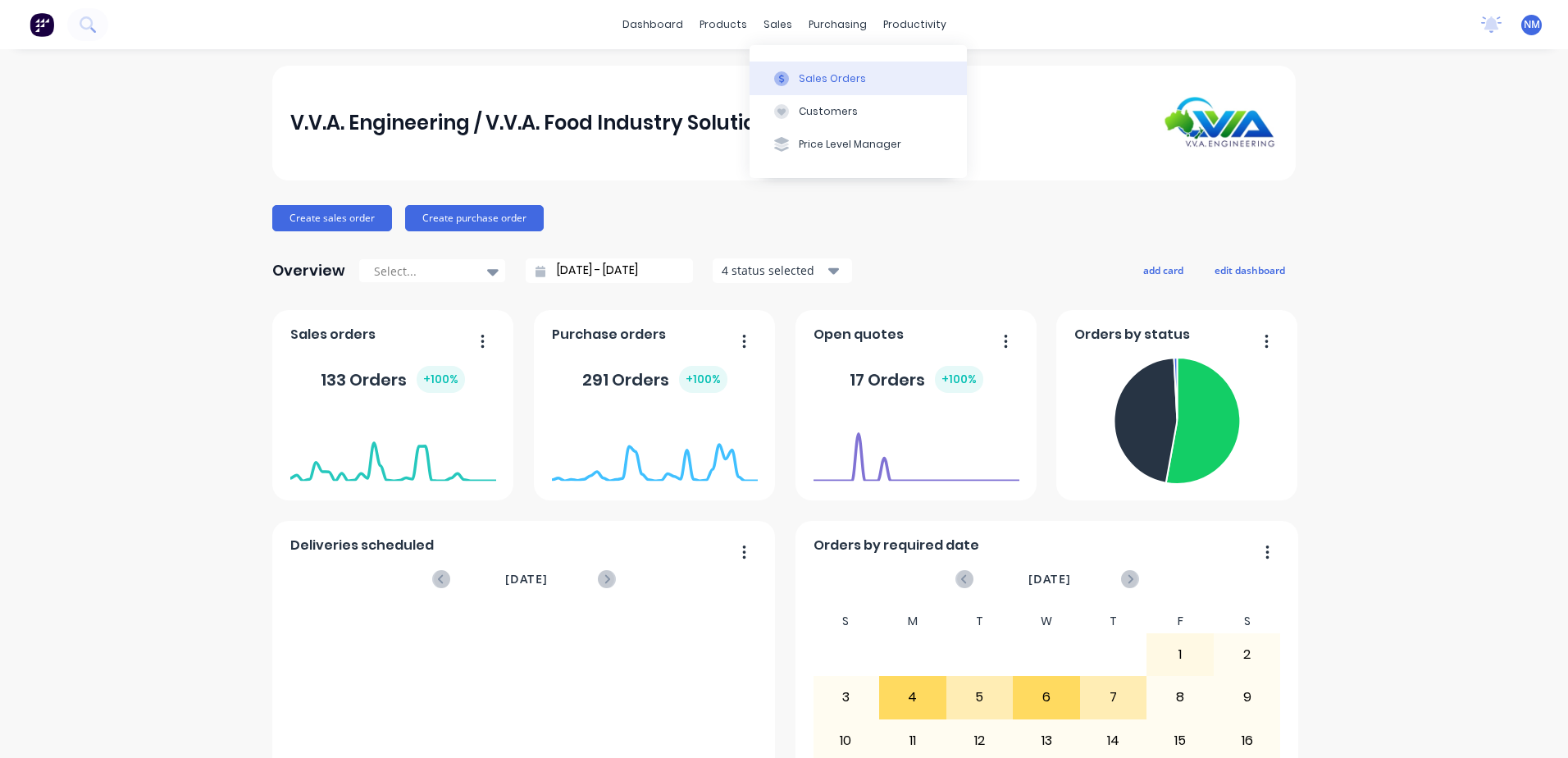
click at [828, 79] on div "Sales Orders" at bounding box center [832, 78] width 67 height 15
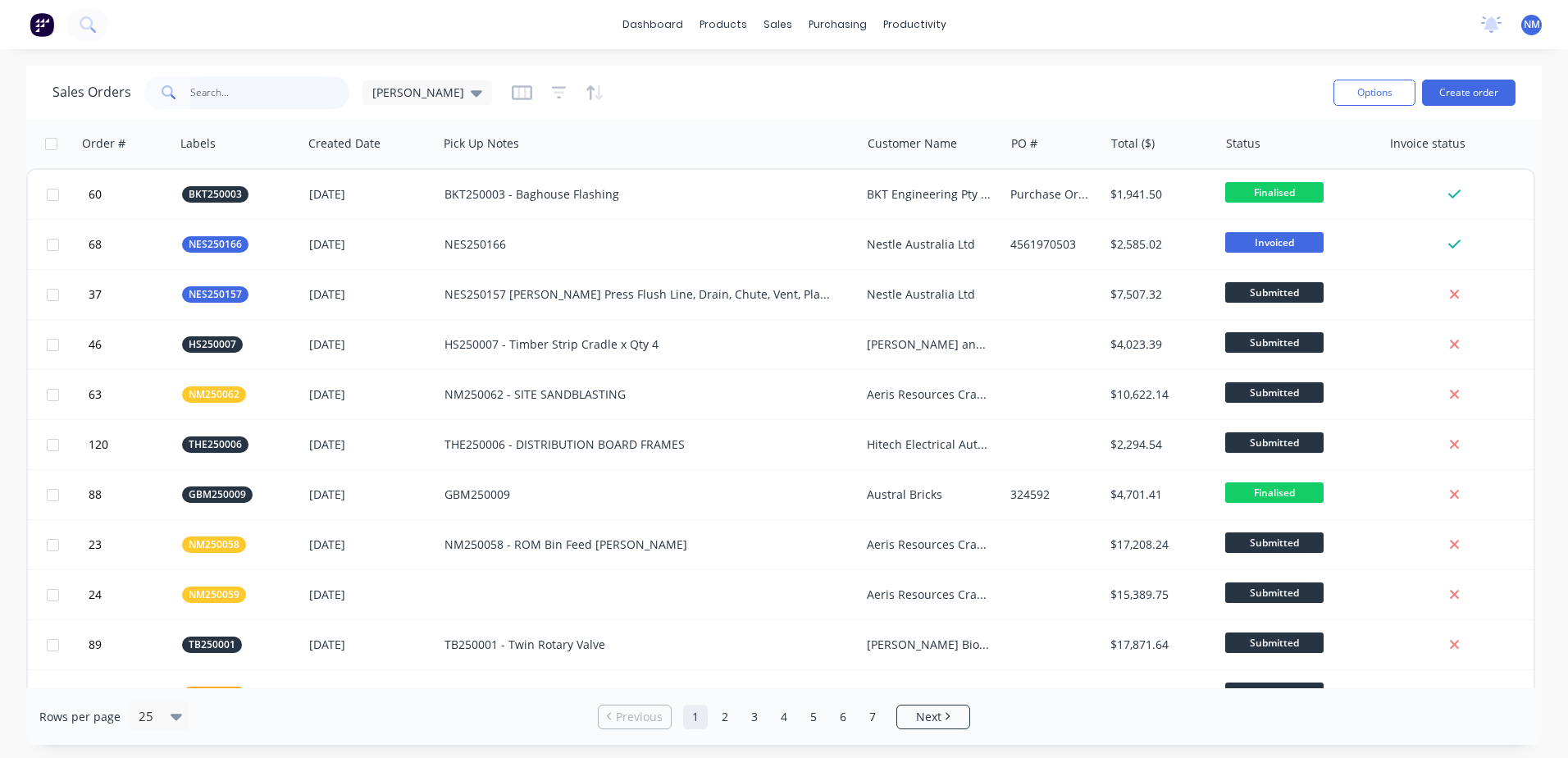
click at [237, 76] on input "text" at bounding box center [270, 92] width 160 height 33
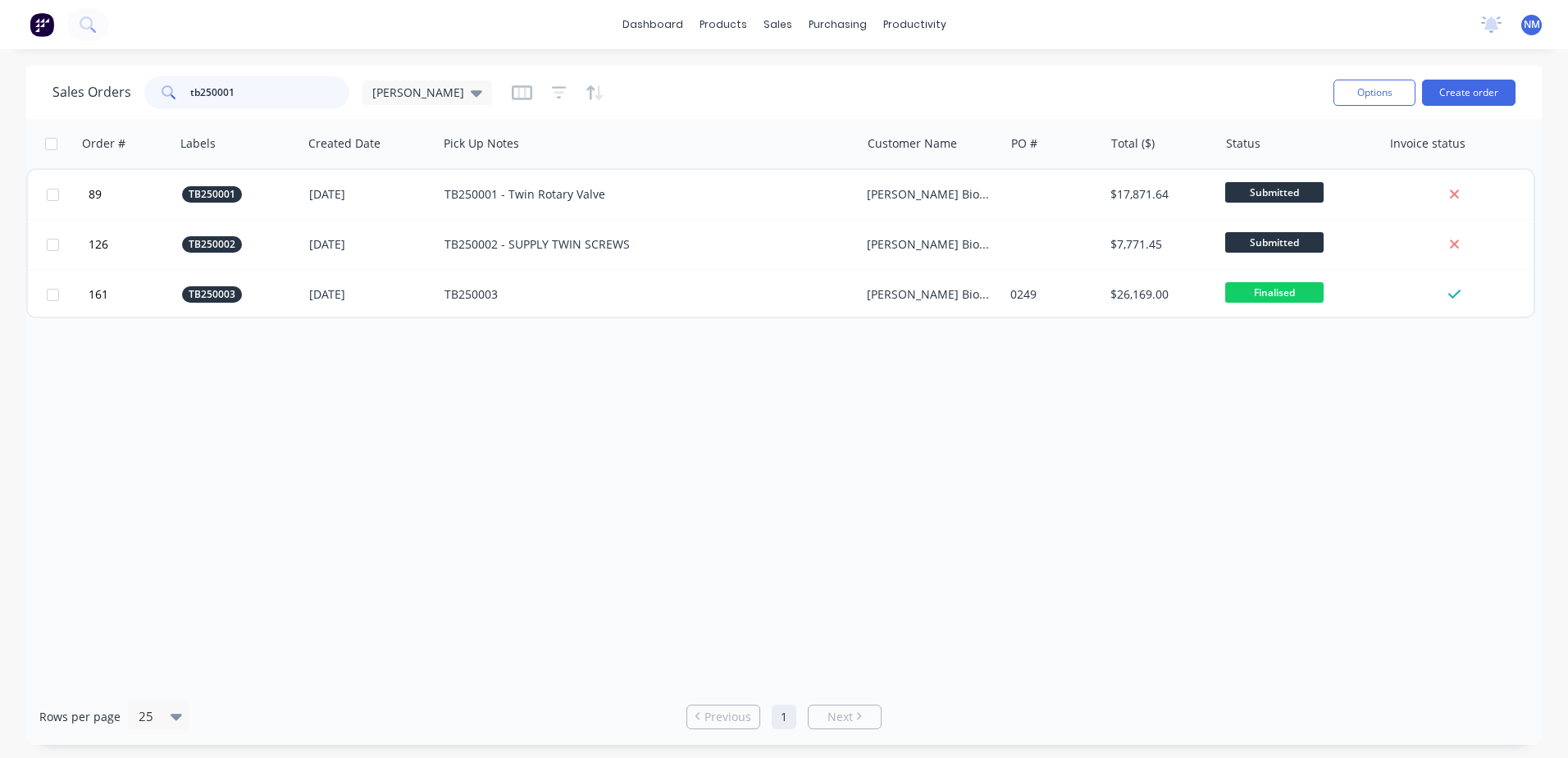
type input "tb250001"
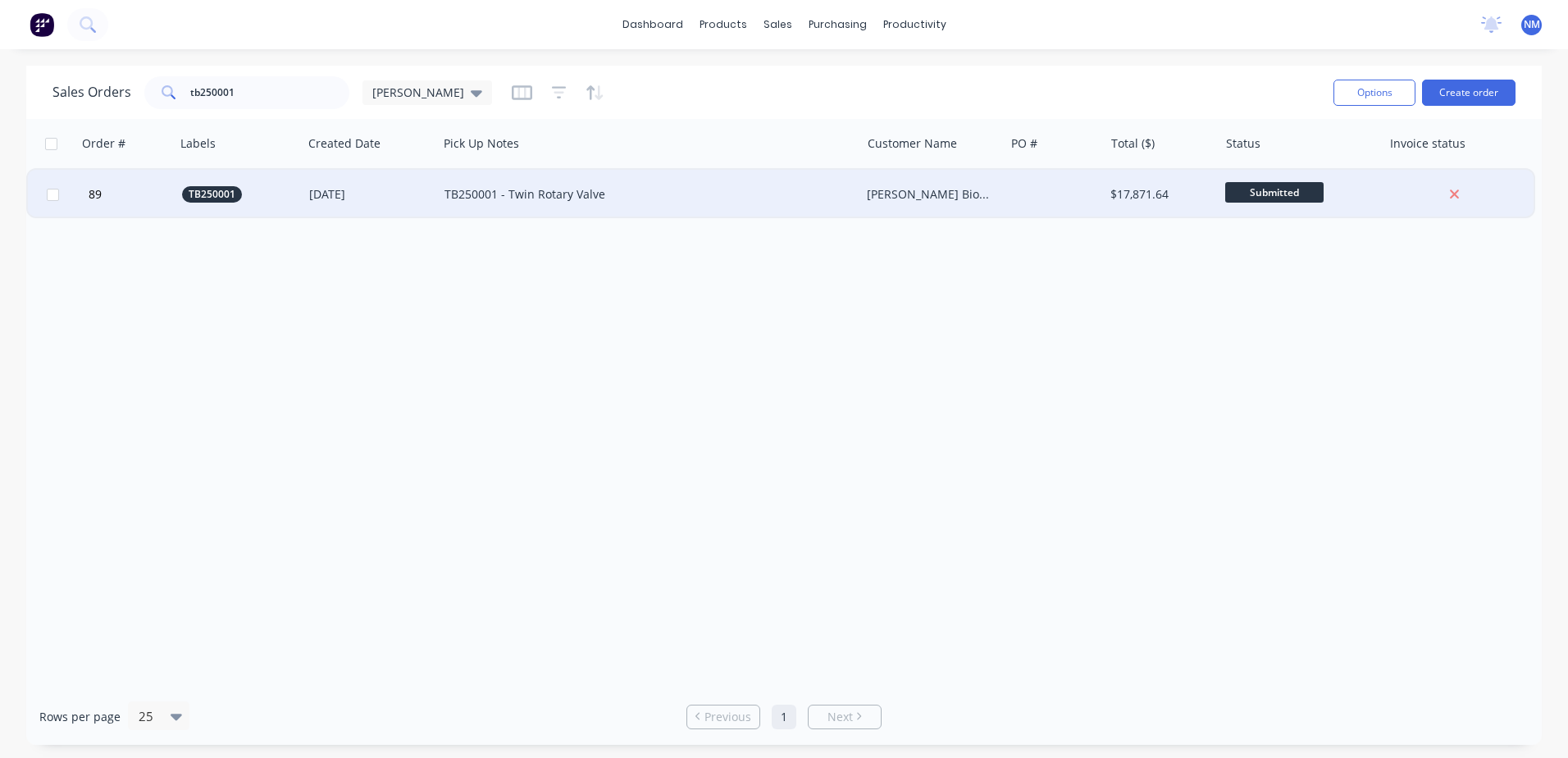
click at [725, 199] on div "TB250001 - Twin Rotary Valve" at bounding box center [639, 194] width 389 height 16
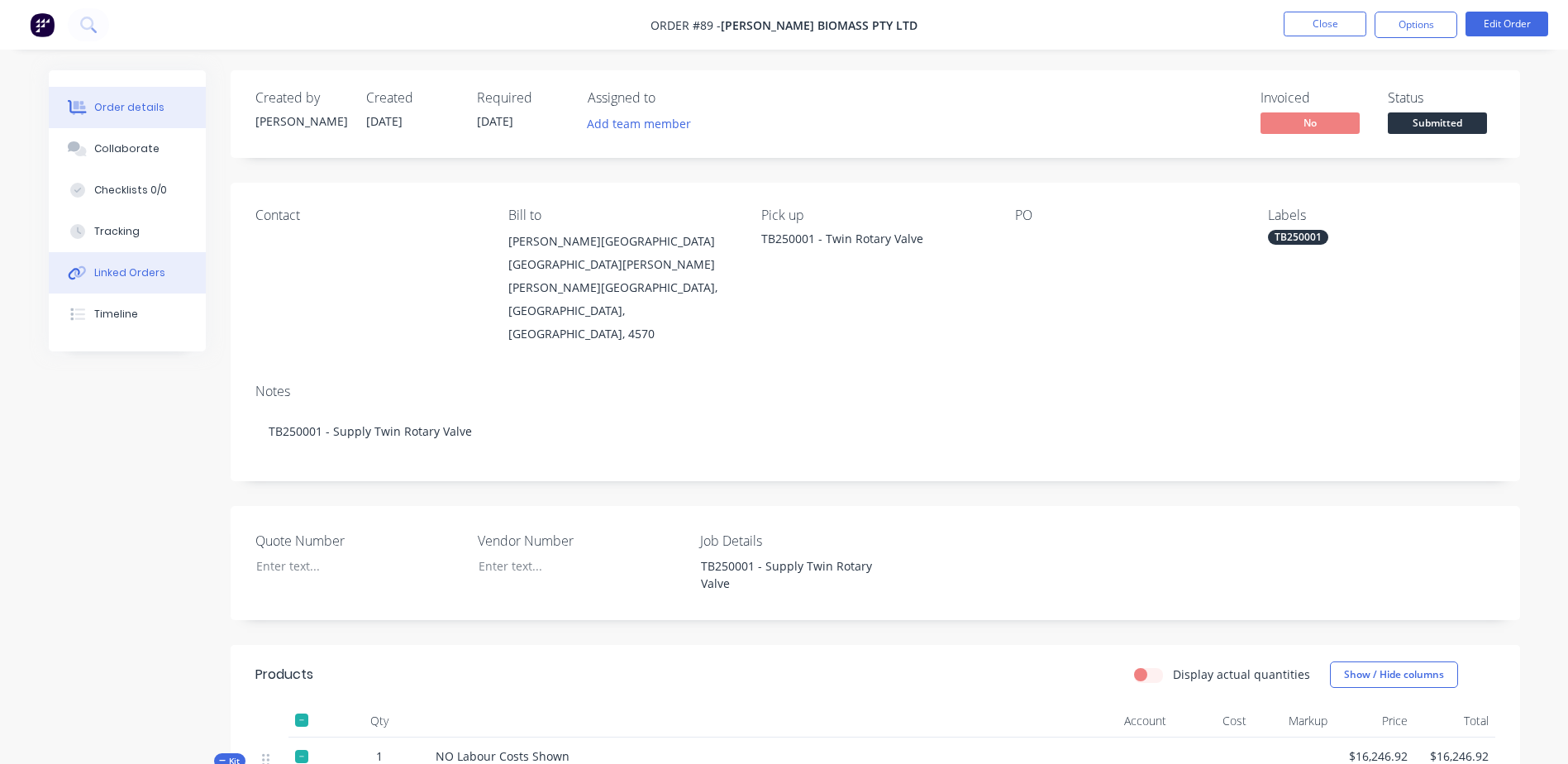
click at [141, 269] on div "Linked Orders" at bounding box center [129, 273] width 71 height 15
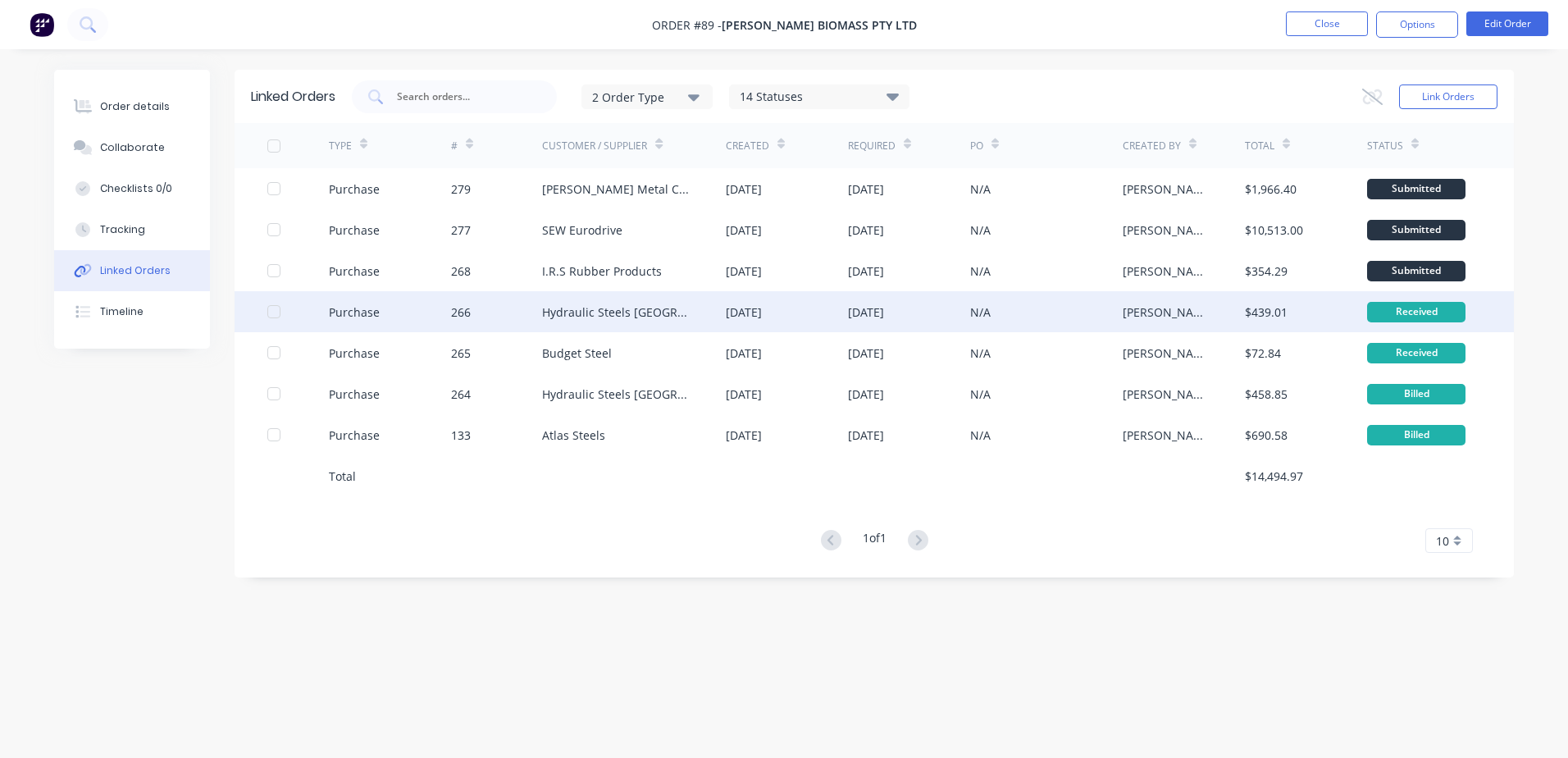
click at [696, 310] on div "Hydraulic Steels [GEOGRAPHIC_DATA]" at bounding box center [634, 312] width 184 height 41
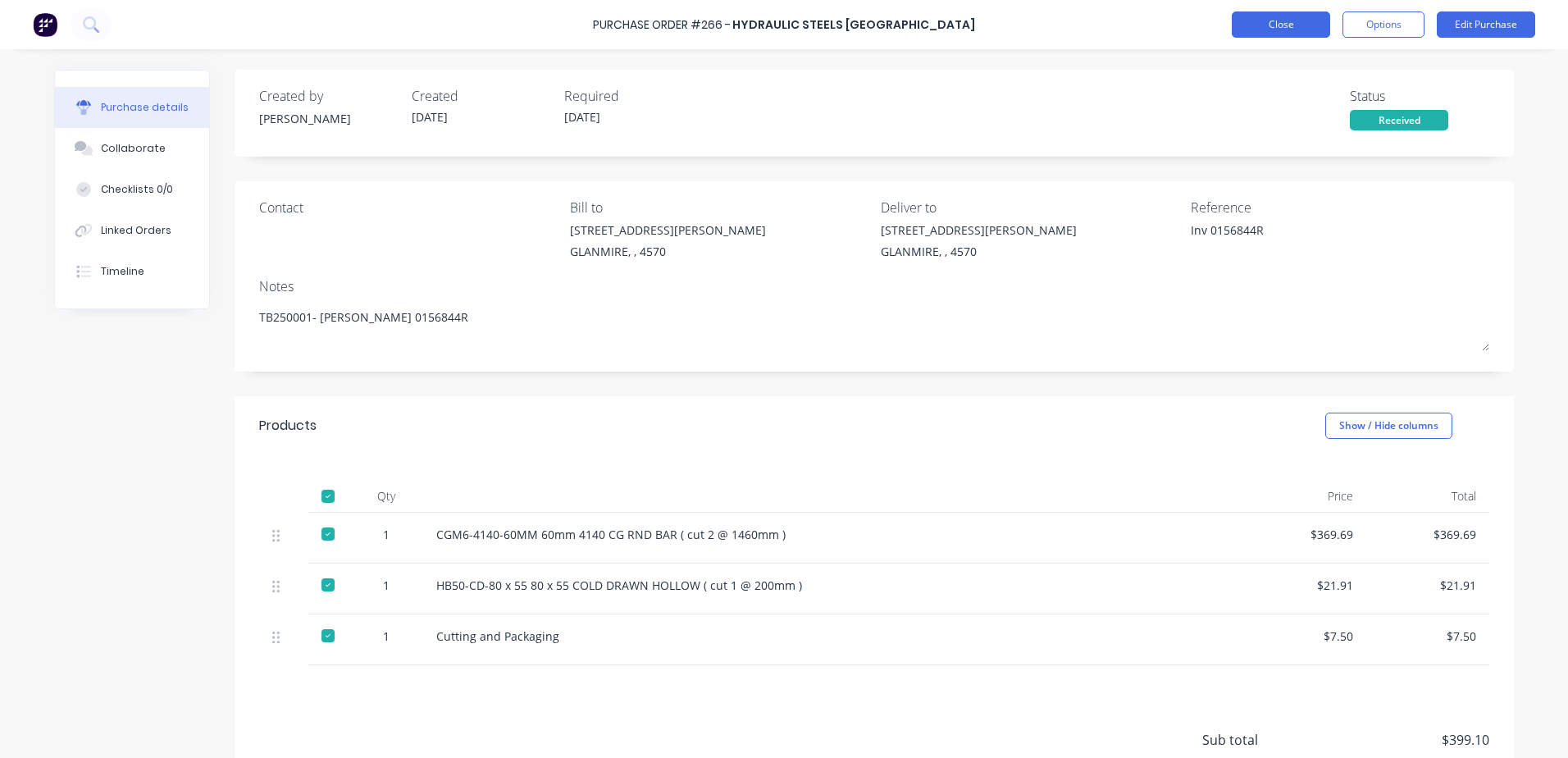
click at [1280, 28] on button "Close" at bounding box center [1280, 25] width 98 height 27
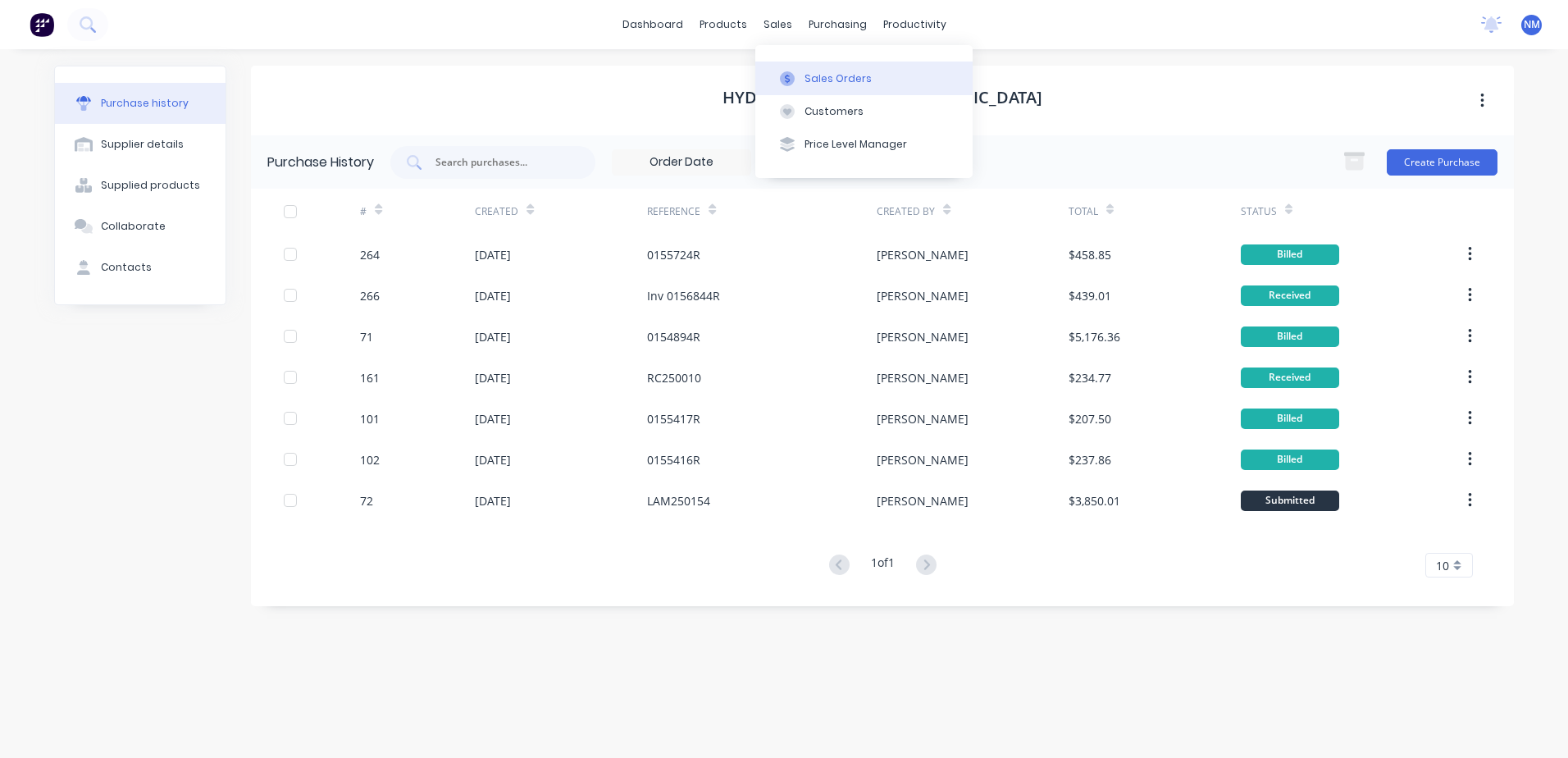
click at [839, 83] on div "Sales Orders" at bounding box center [838, 78] width 67 height 15
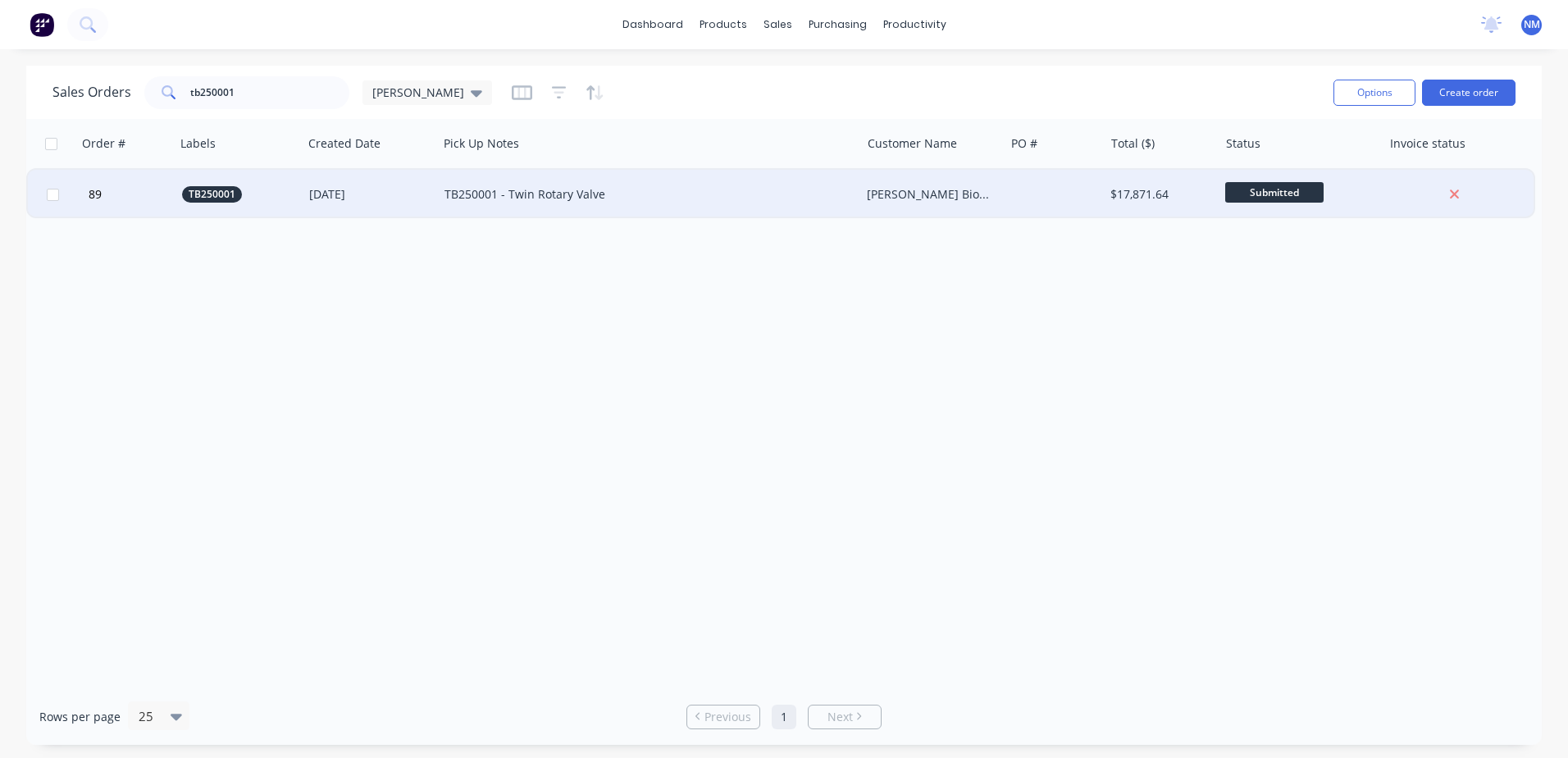
click at [733, 193] on div "TB250001 - Twin Rotary Valve" at bounding box center [639, 194] width 389 height 16
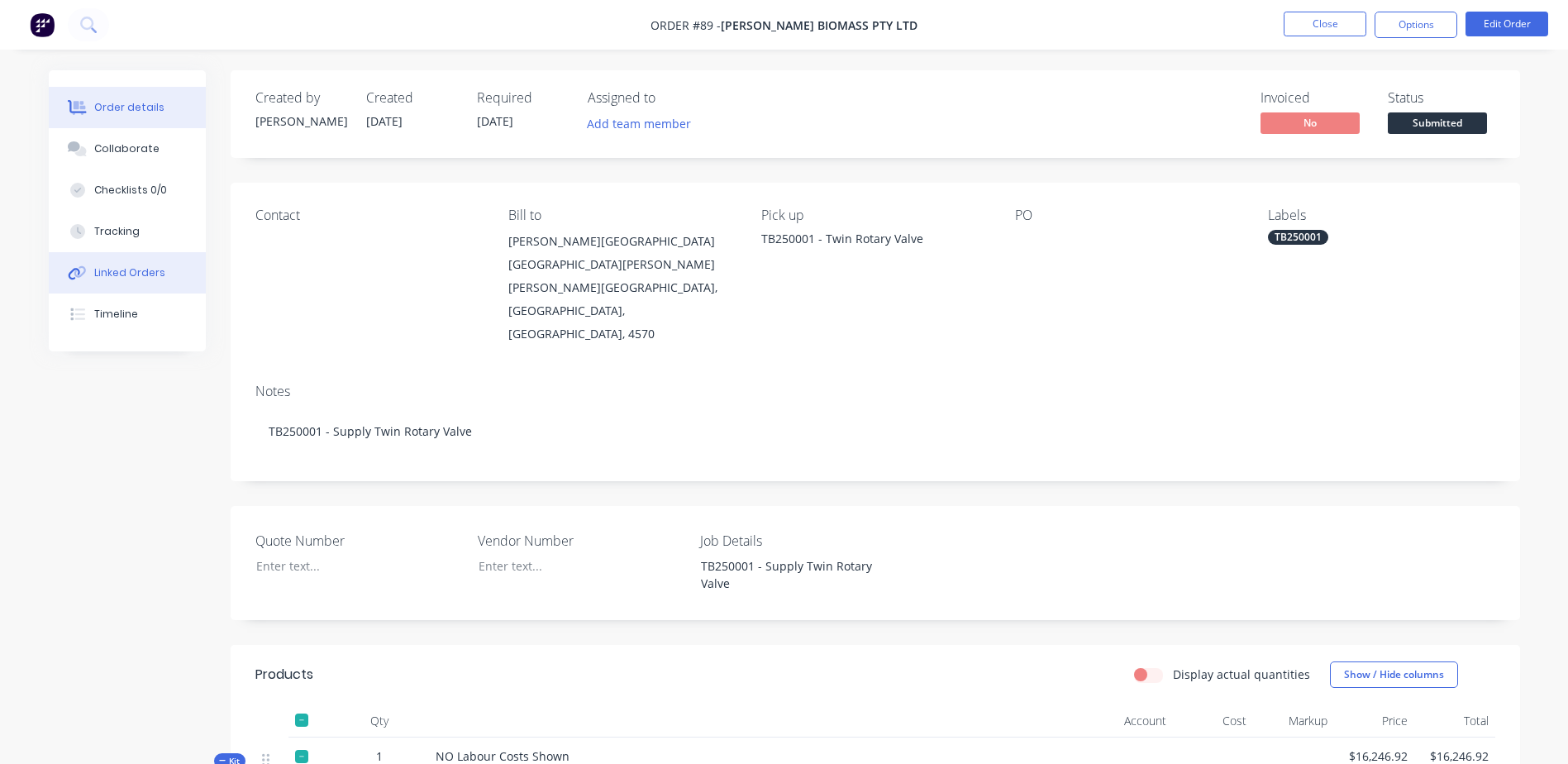
click at [114, 272] on div "Linked Orders" at bounding box center [129, 273] width 71 height 15
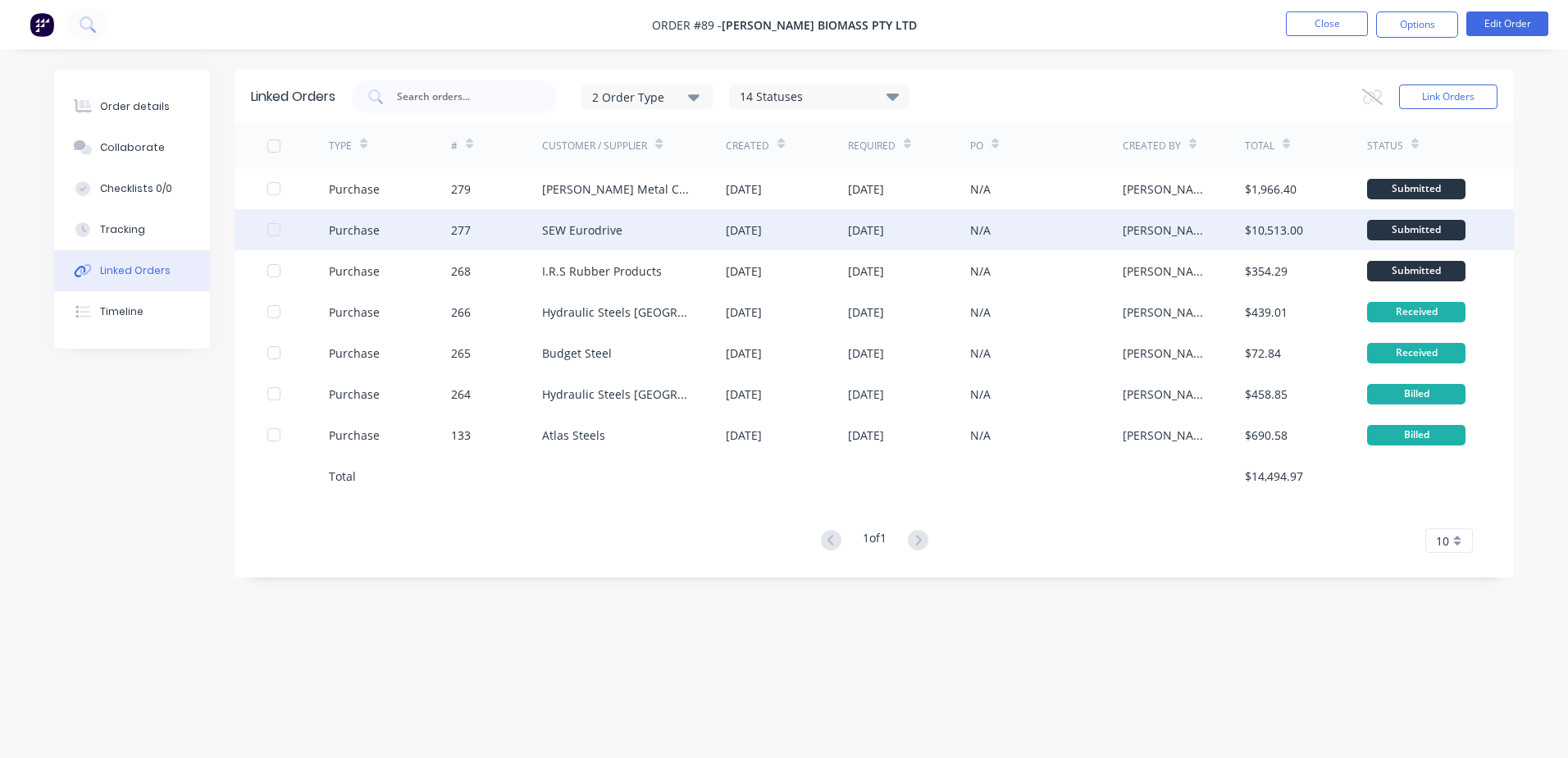
click at [653, 233] on div "SEW Eurodrive" at bounding box center [634, 230] width 184 height 41
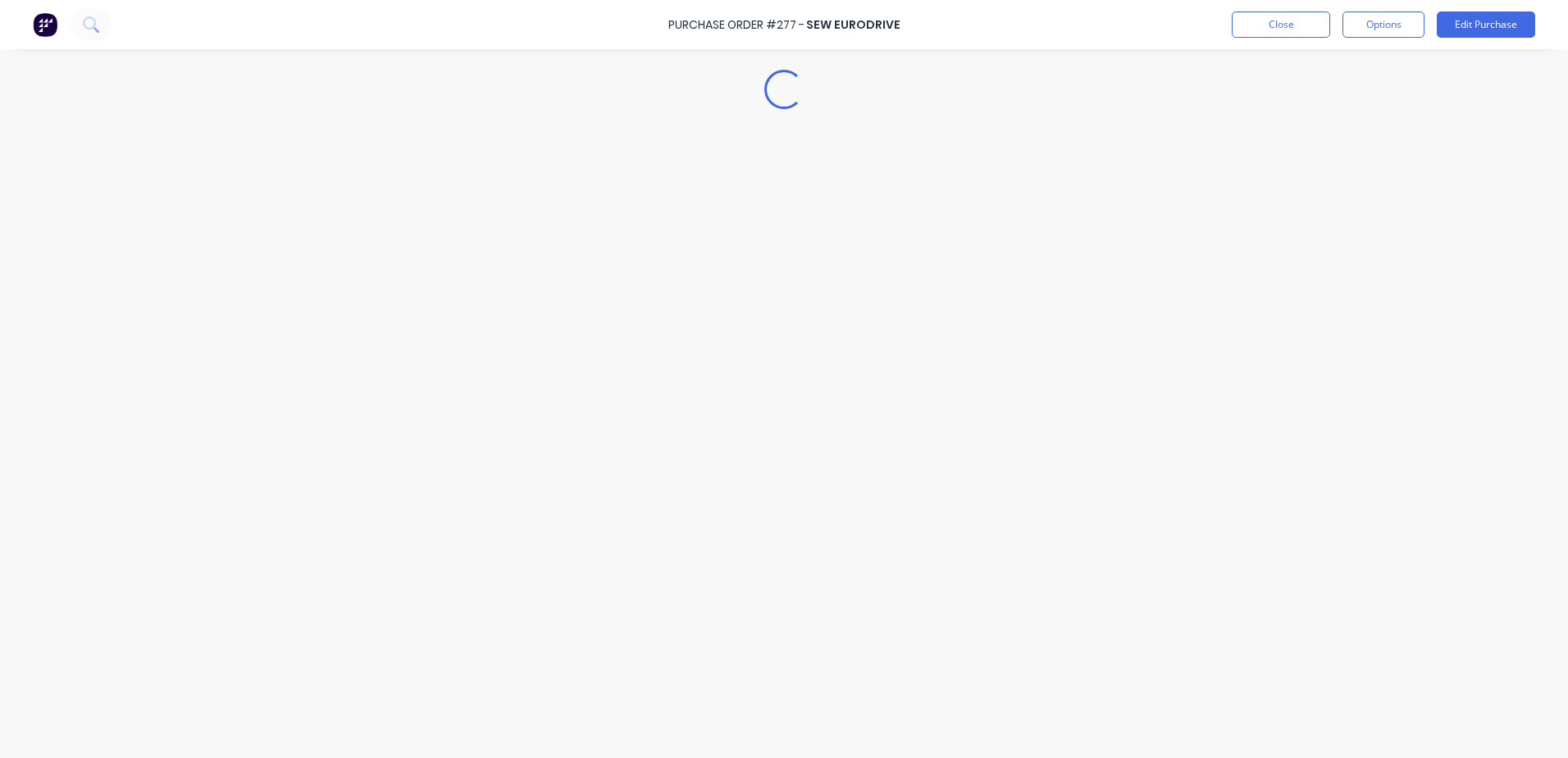
type textarea "x"
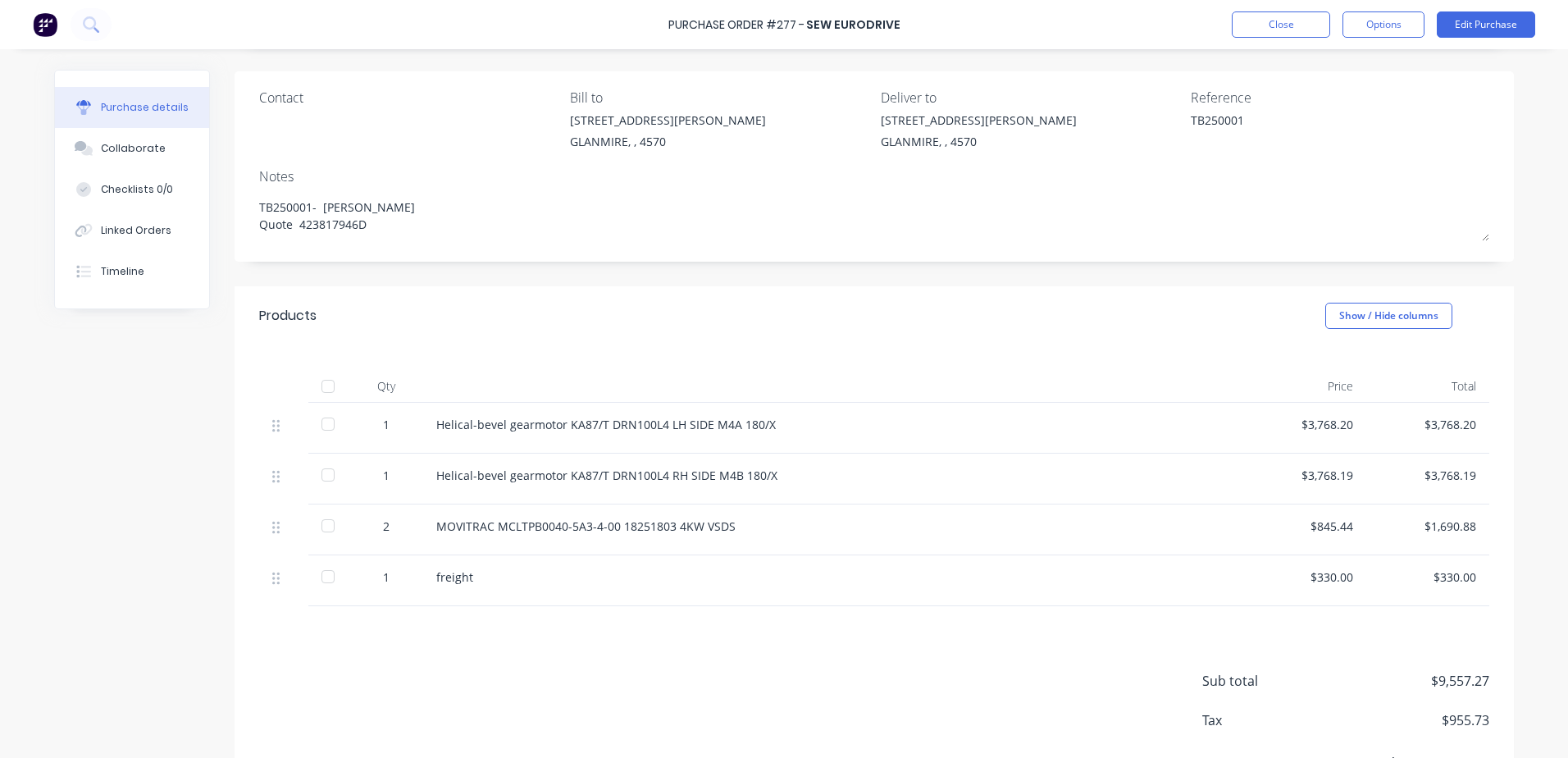
scroll to position [28, 0]
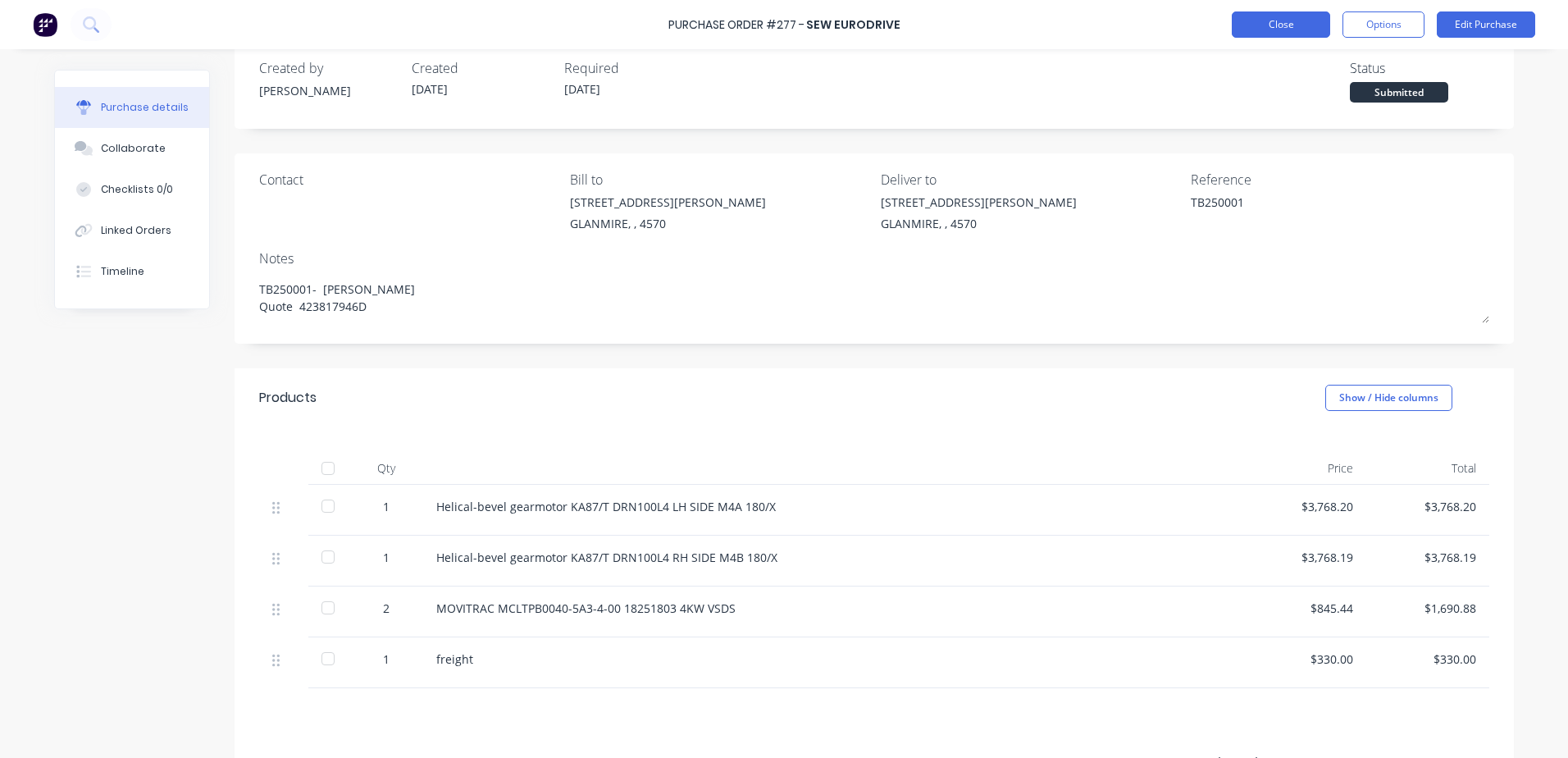
click at [1275, 30] on button "Close" at bounding box center [1280, 25] width 98 height 27
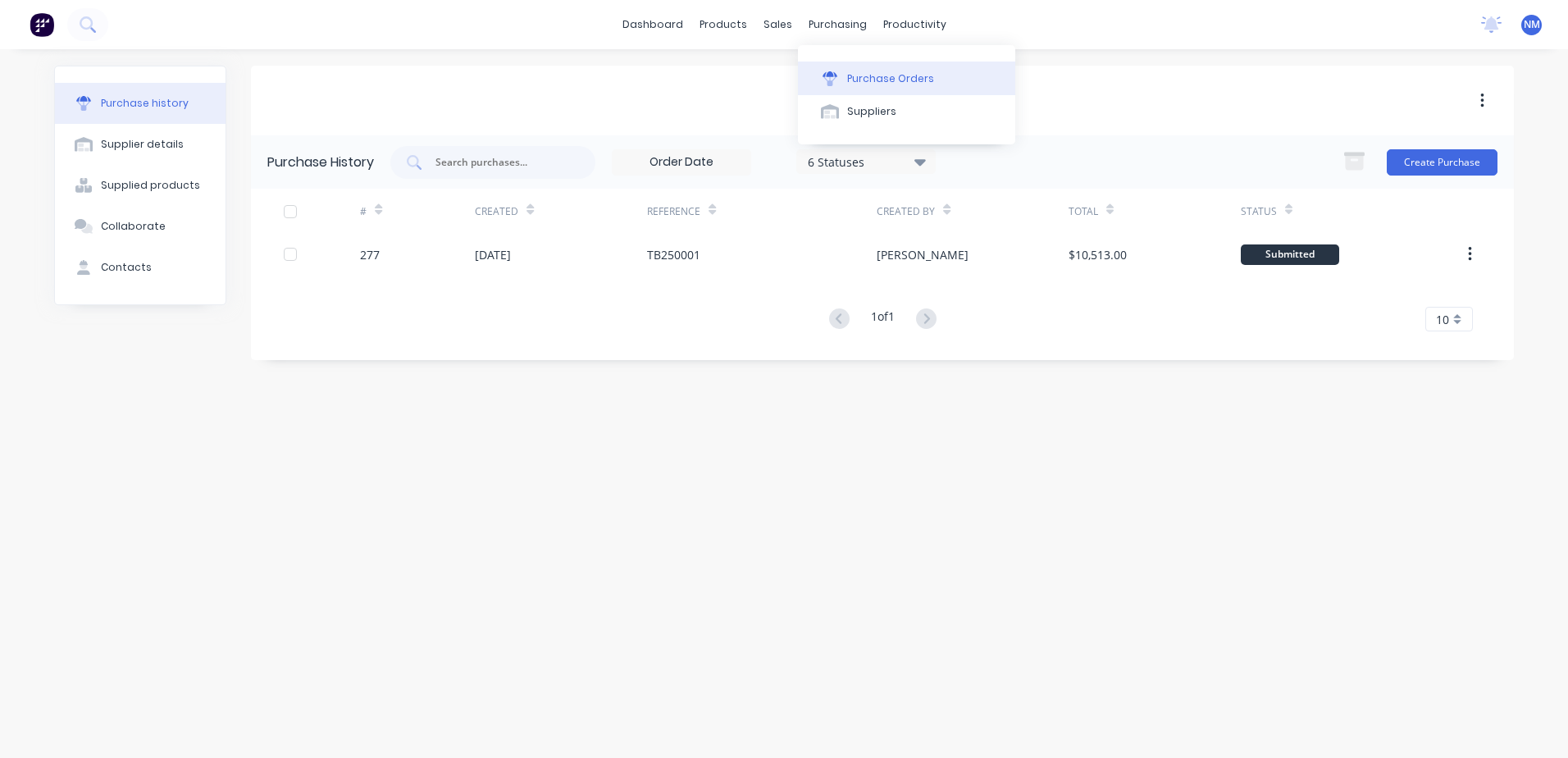
click at [894, 83] on div "Purchase Orders" at bounding box center [890, 78] width 87 height 15
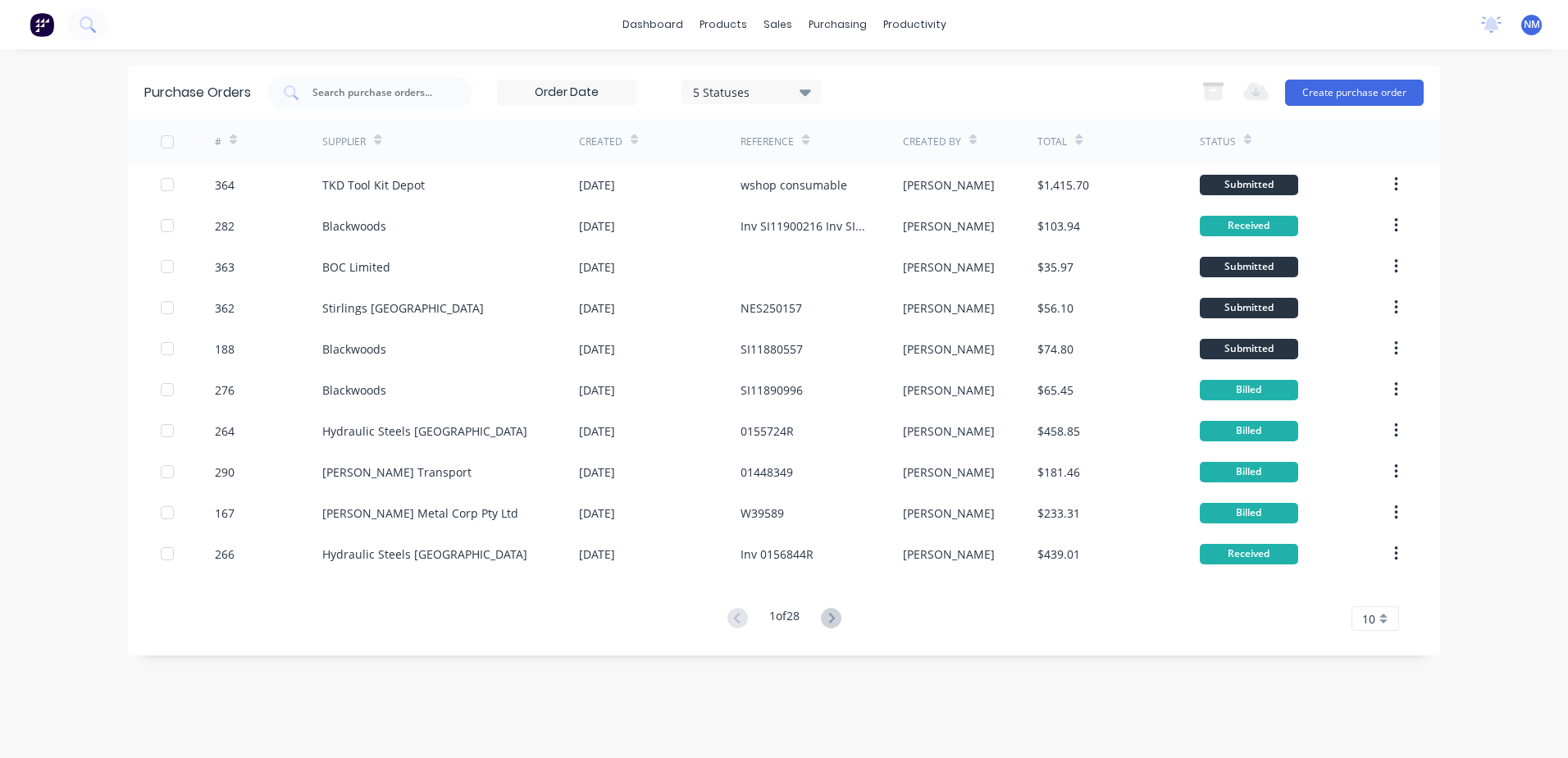
drag, startPoint x: 379, startPoint y: 99, endPoint x: 402, endPoint y: 59, distance: 46.1
click at [378, 89] on input "text" at bounding box center [378, 92] width 136 height 16
type input "244"
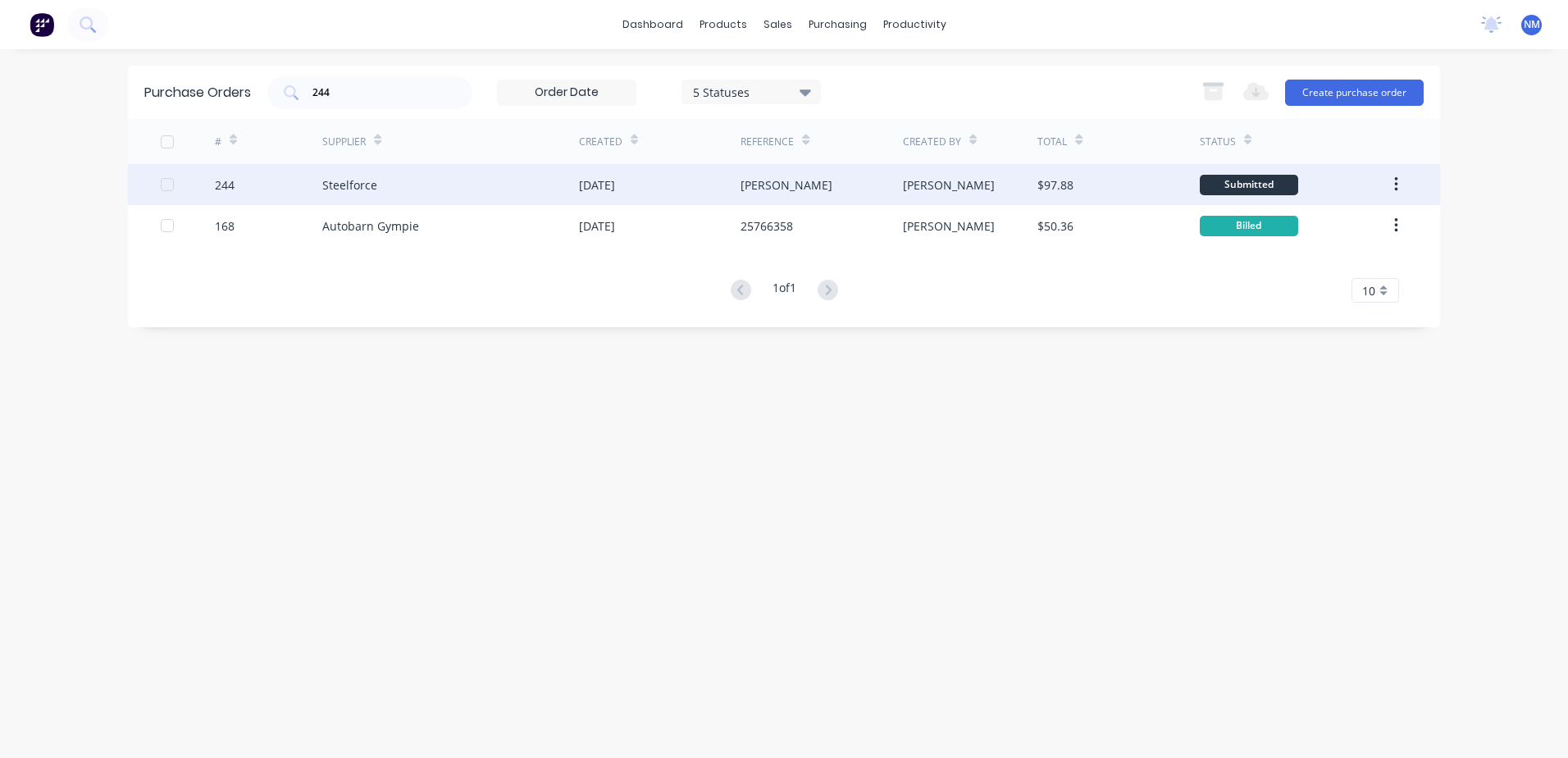
click at [449, 184] on div "Steelforce" at bounding box center [450, 185] width 256 height 41
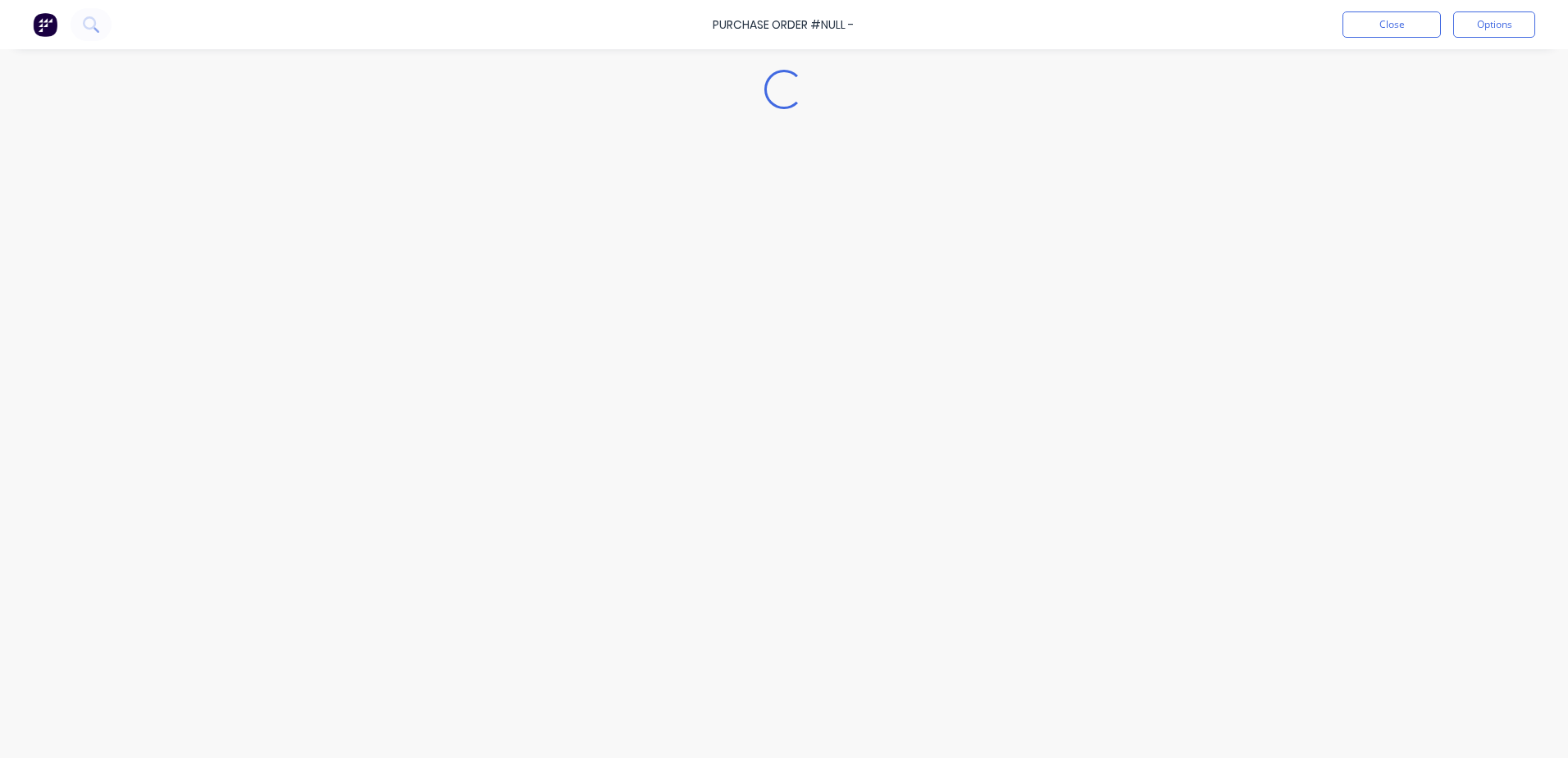
type textarea "x"
